Goal: Task Accomplishment & Management: Use online tool/utility

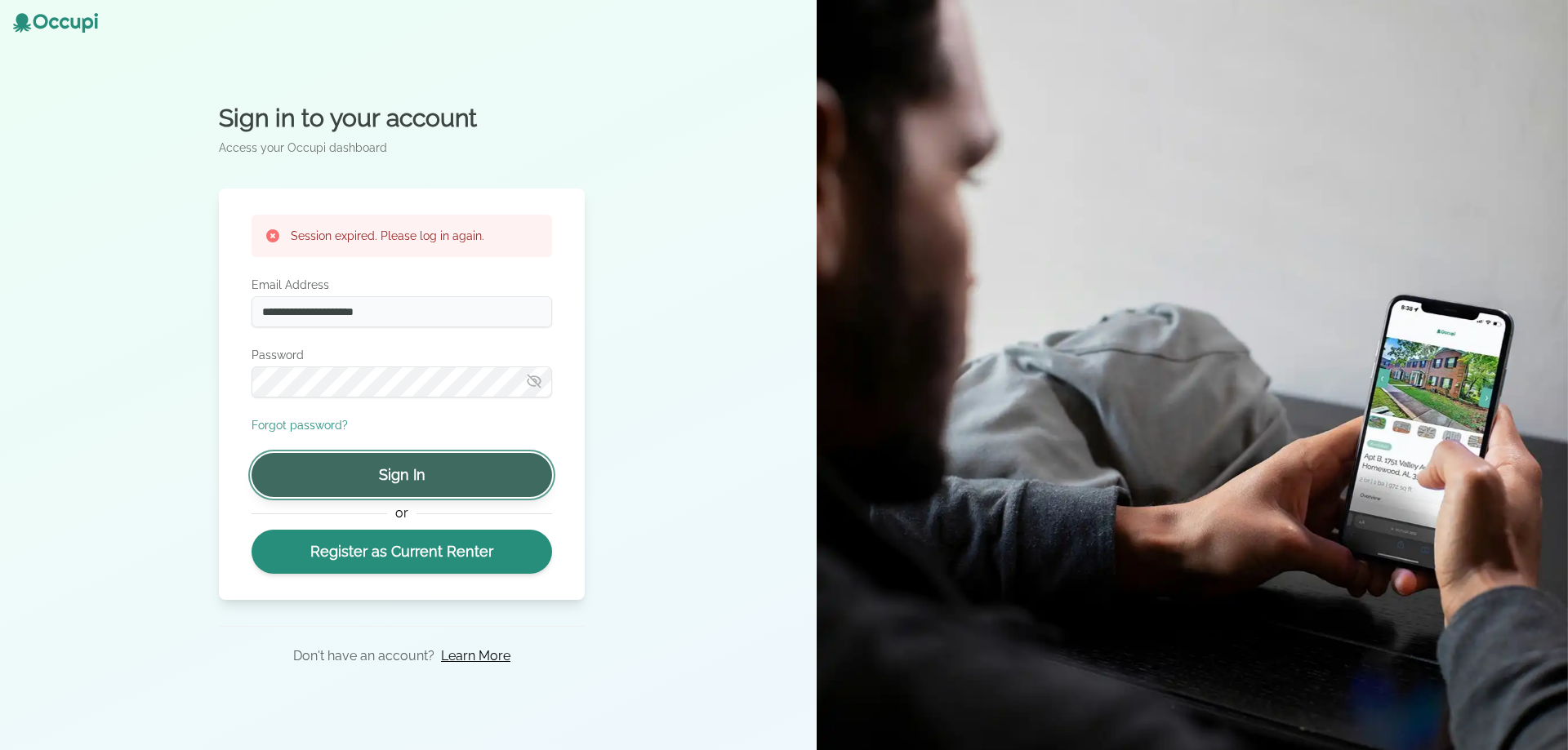
click at [413, 487] on button "Sign In" at bounding box center [401, 476] width 300 height 44
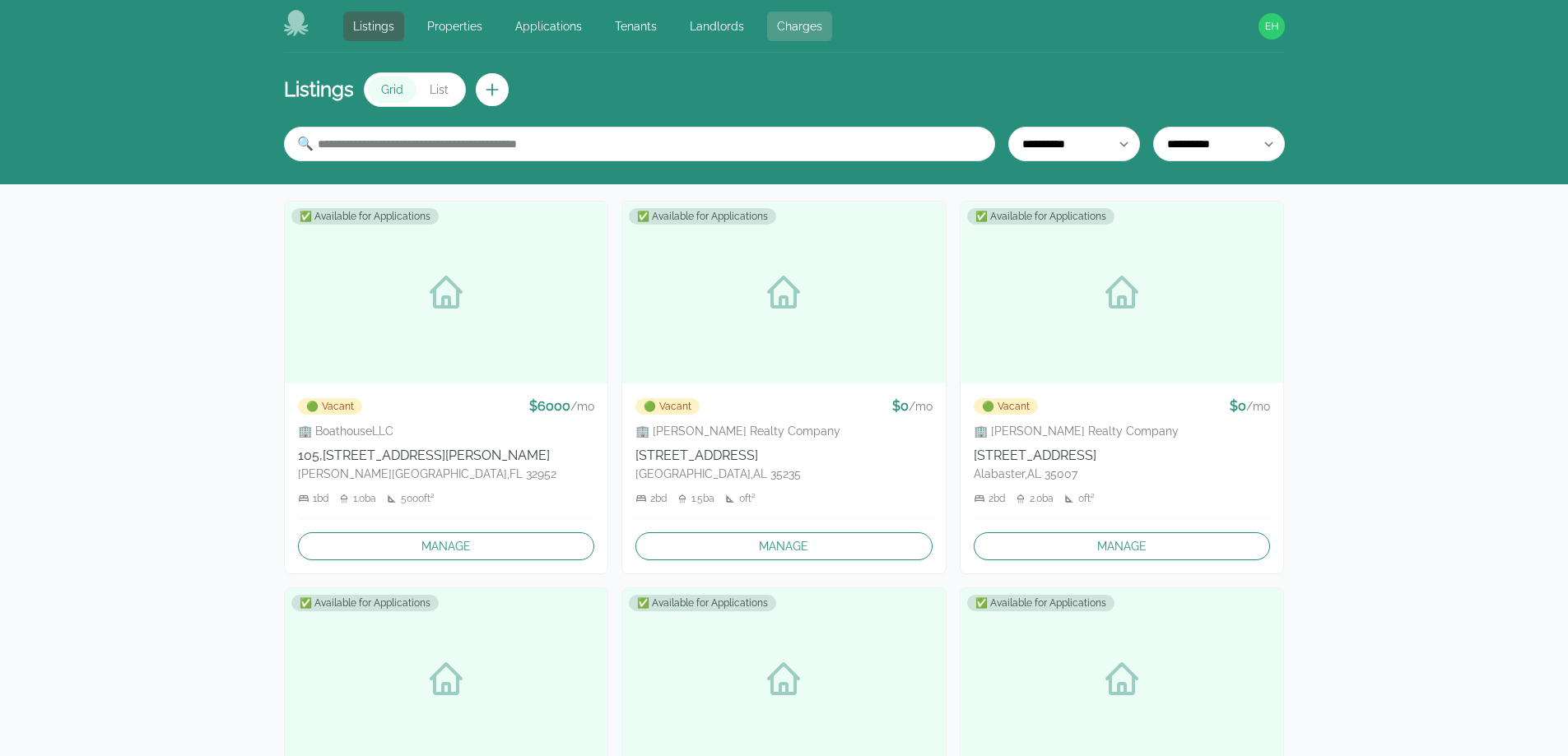
click at [791, 21] on link "Charges" at bounding box center [799, 26] width 65 height 29
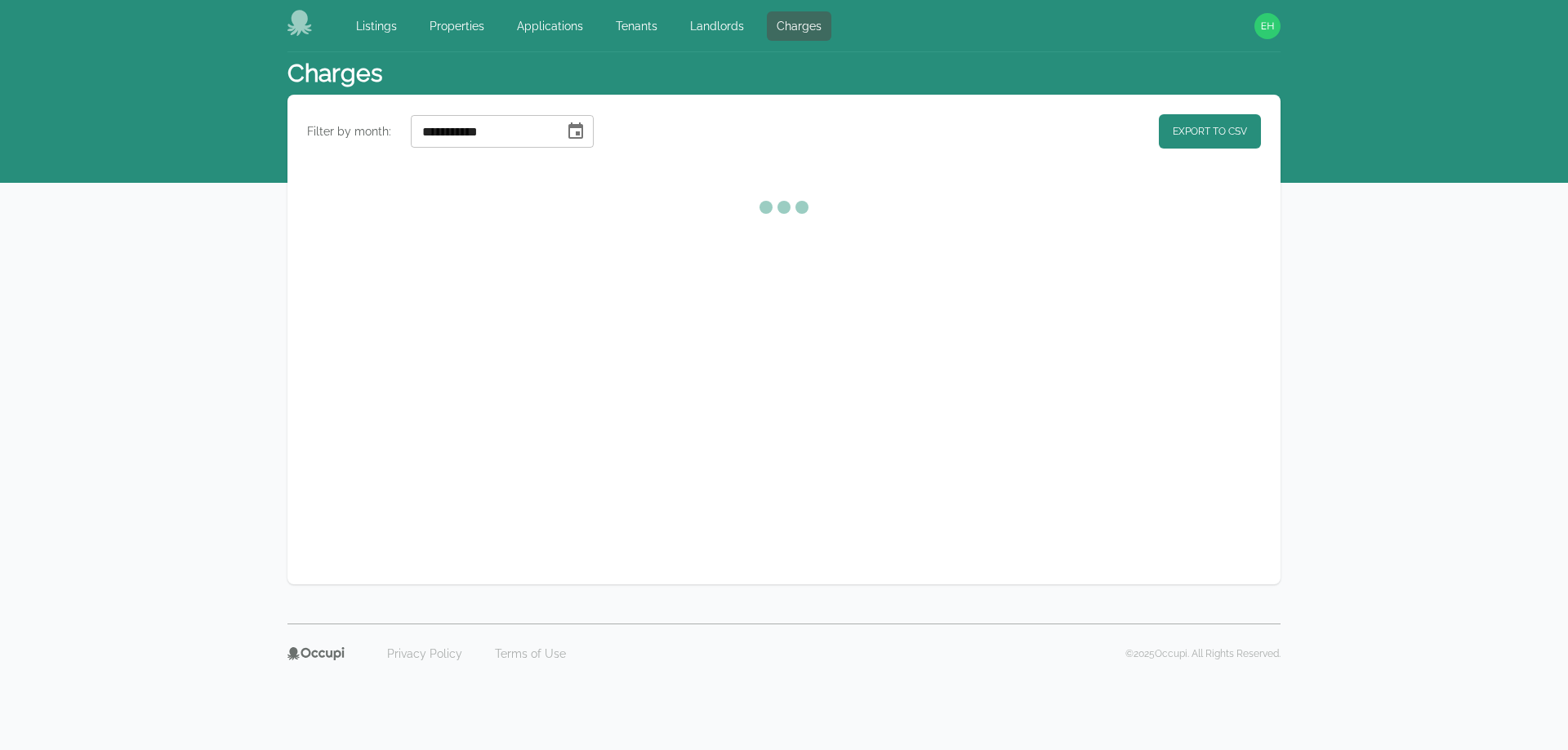
select select "**"
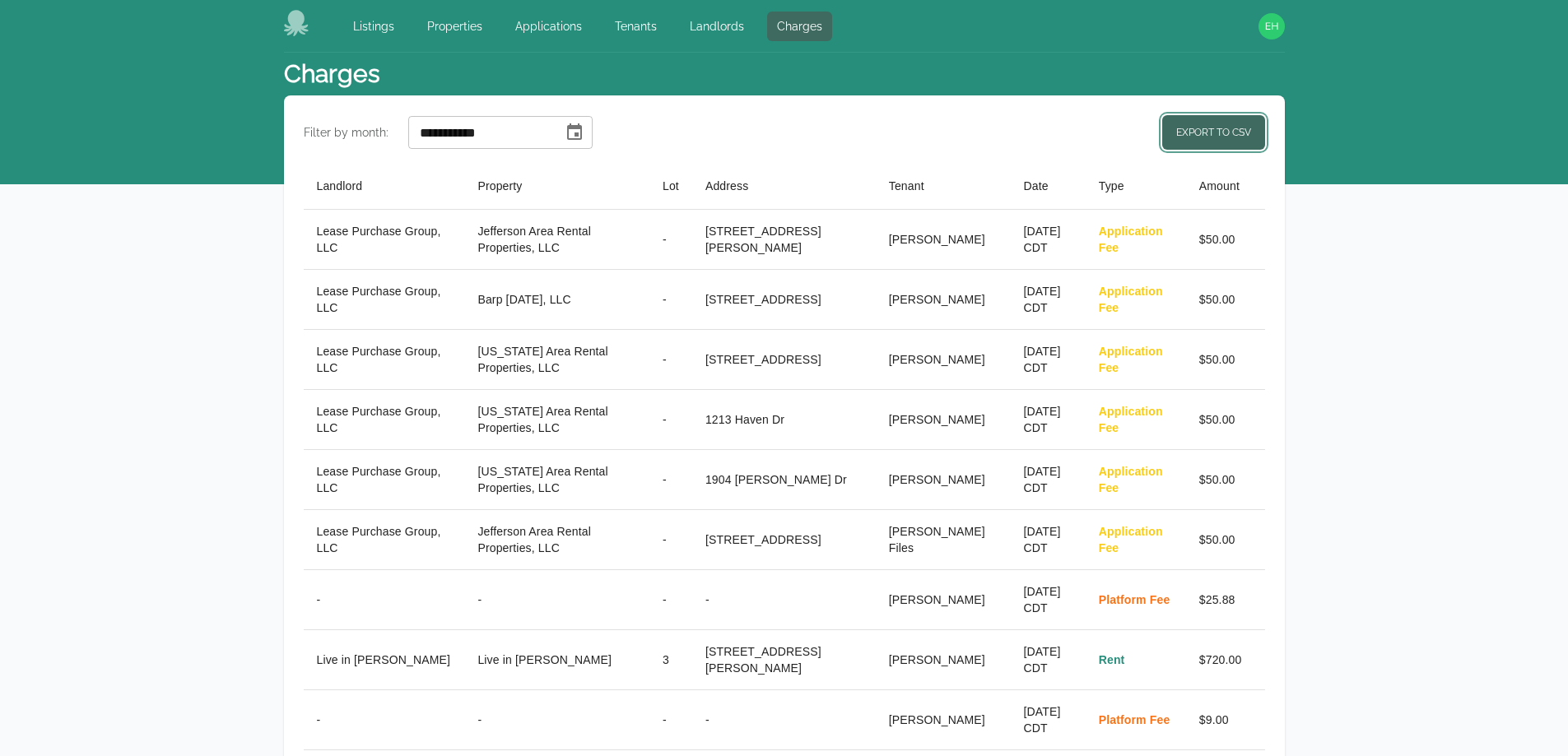
click at [1200, 124] on link "Export to CSV" at bounding box center [1214, 132] width 103 height 35
